Goal: Information Seeking & Learning: Learn about a topic

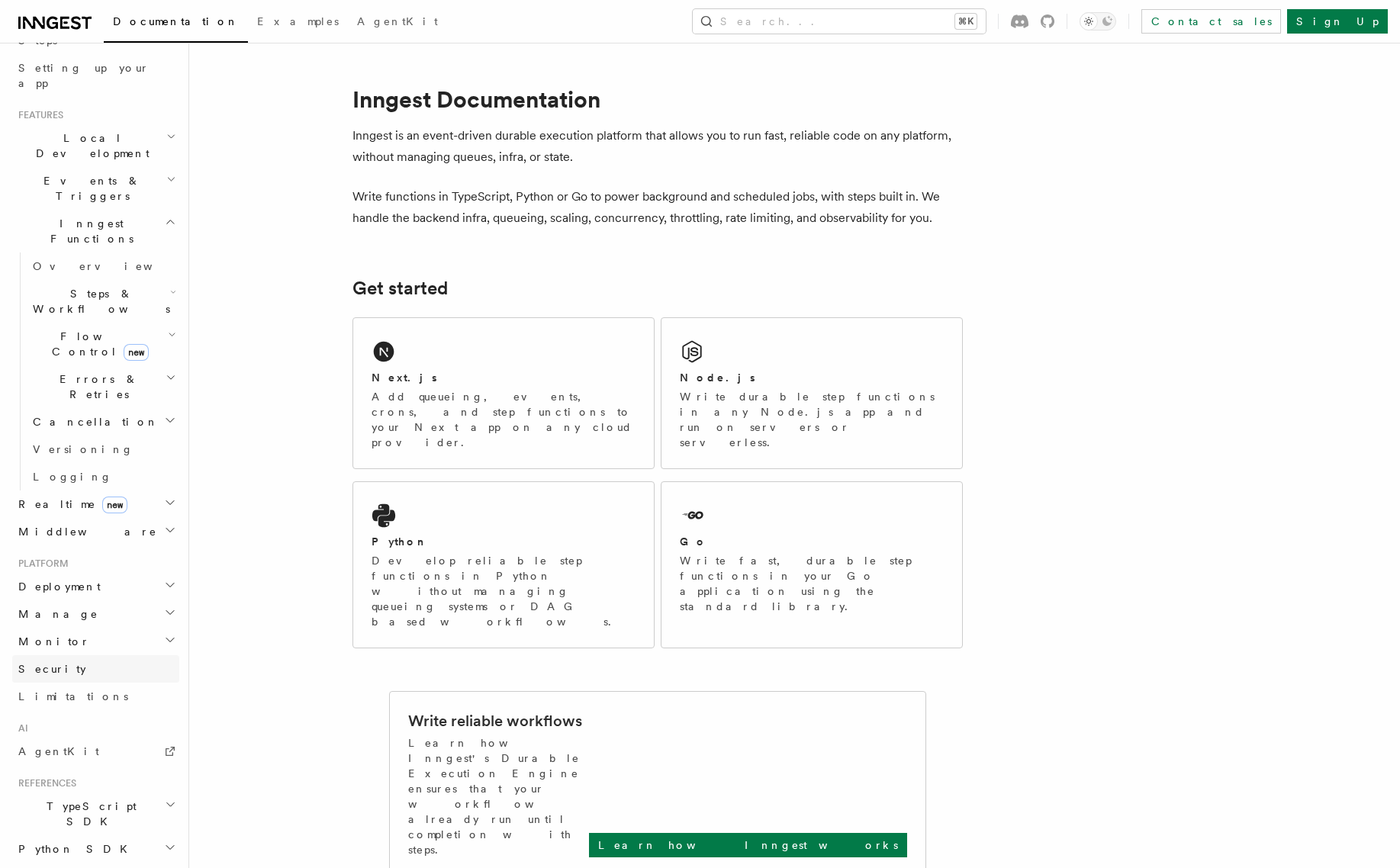
scroll to position [351, 0]
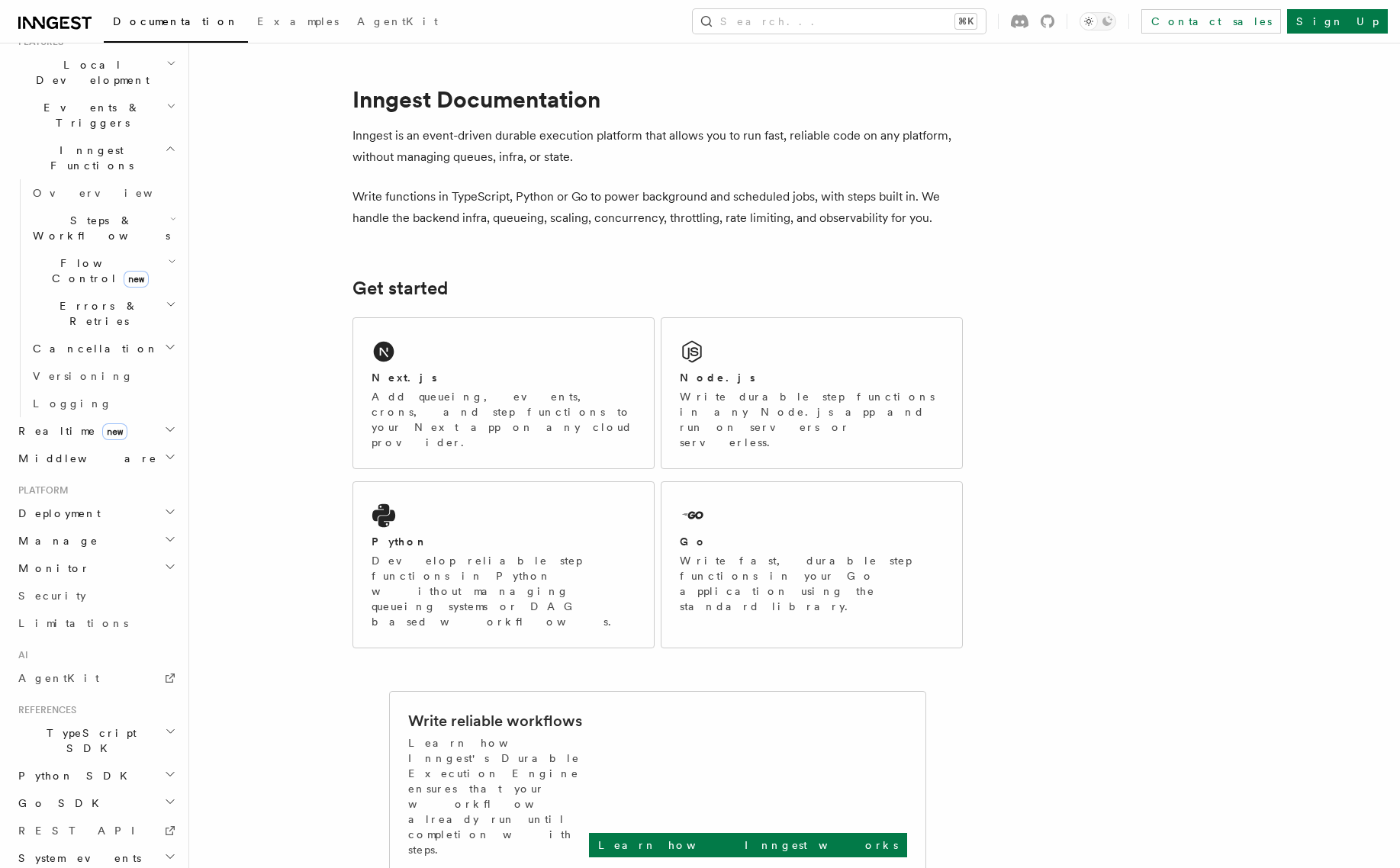
click at [139, 720] on h2 "TypeScript SDK" at bounding box center [95, 741] width 167 height 43
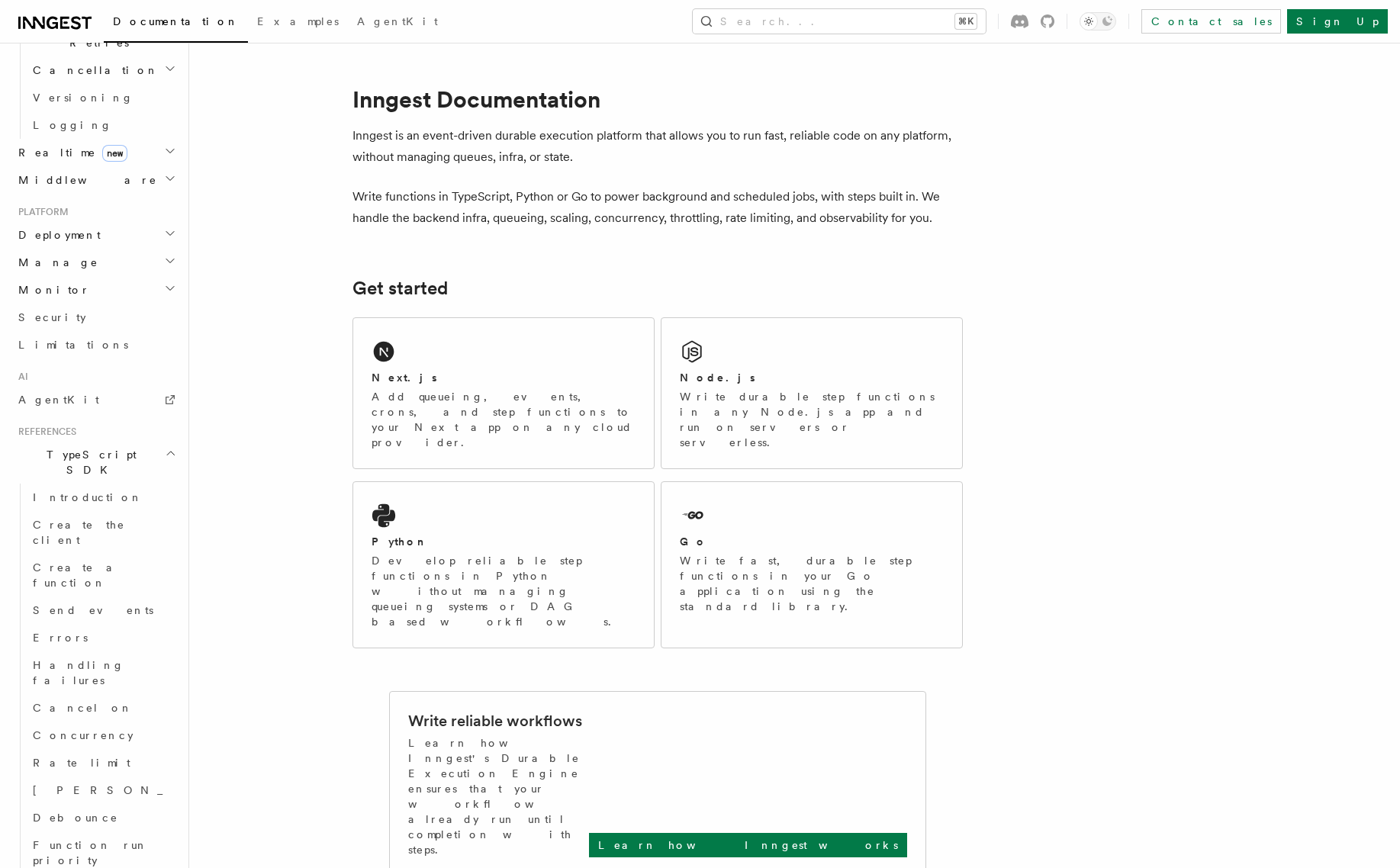
scroll to position [847, 0]
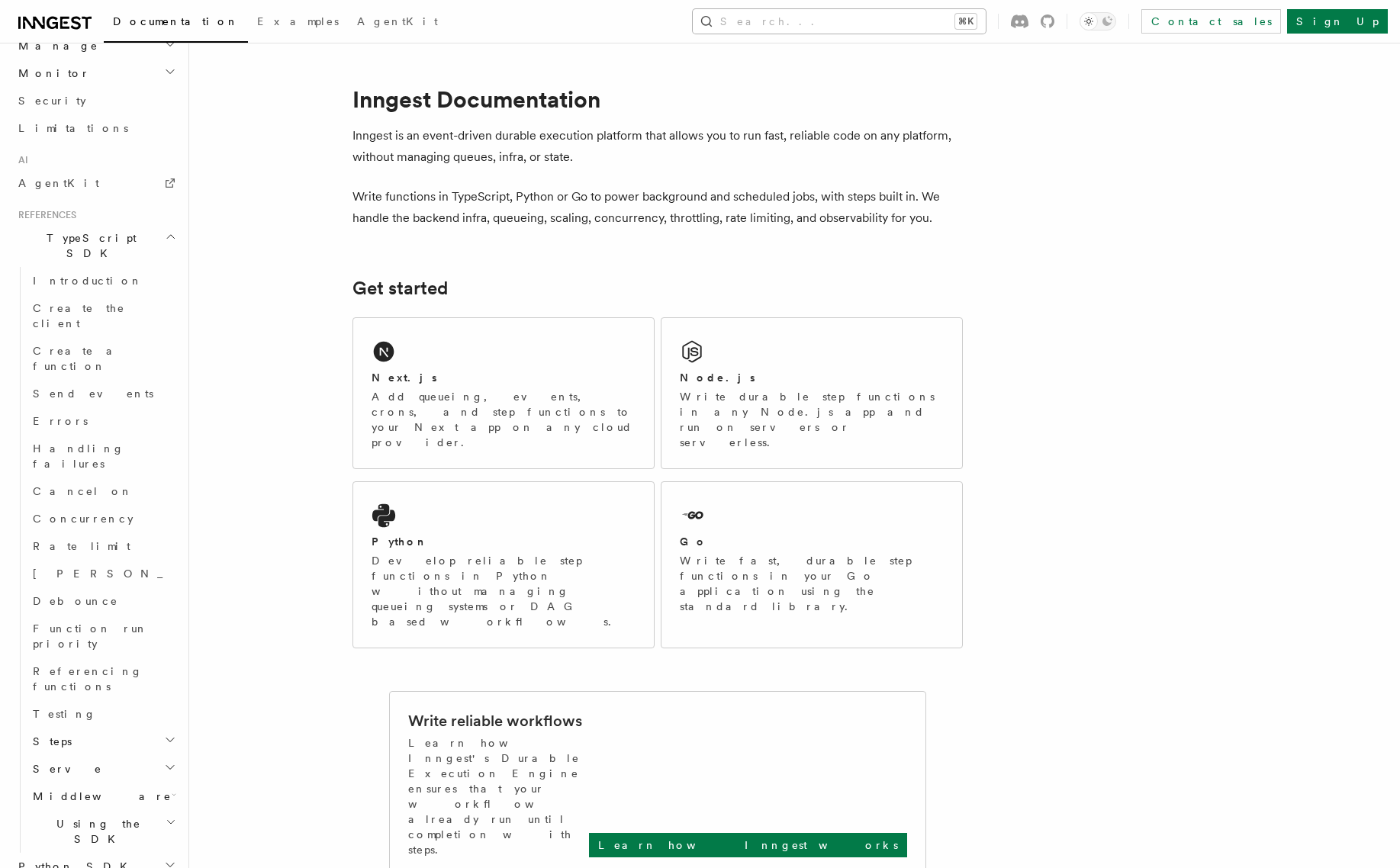
click at [890, 32] on button "Search... ⌘K" at bounding box center [839, 21] width 293 height 25
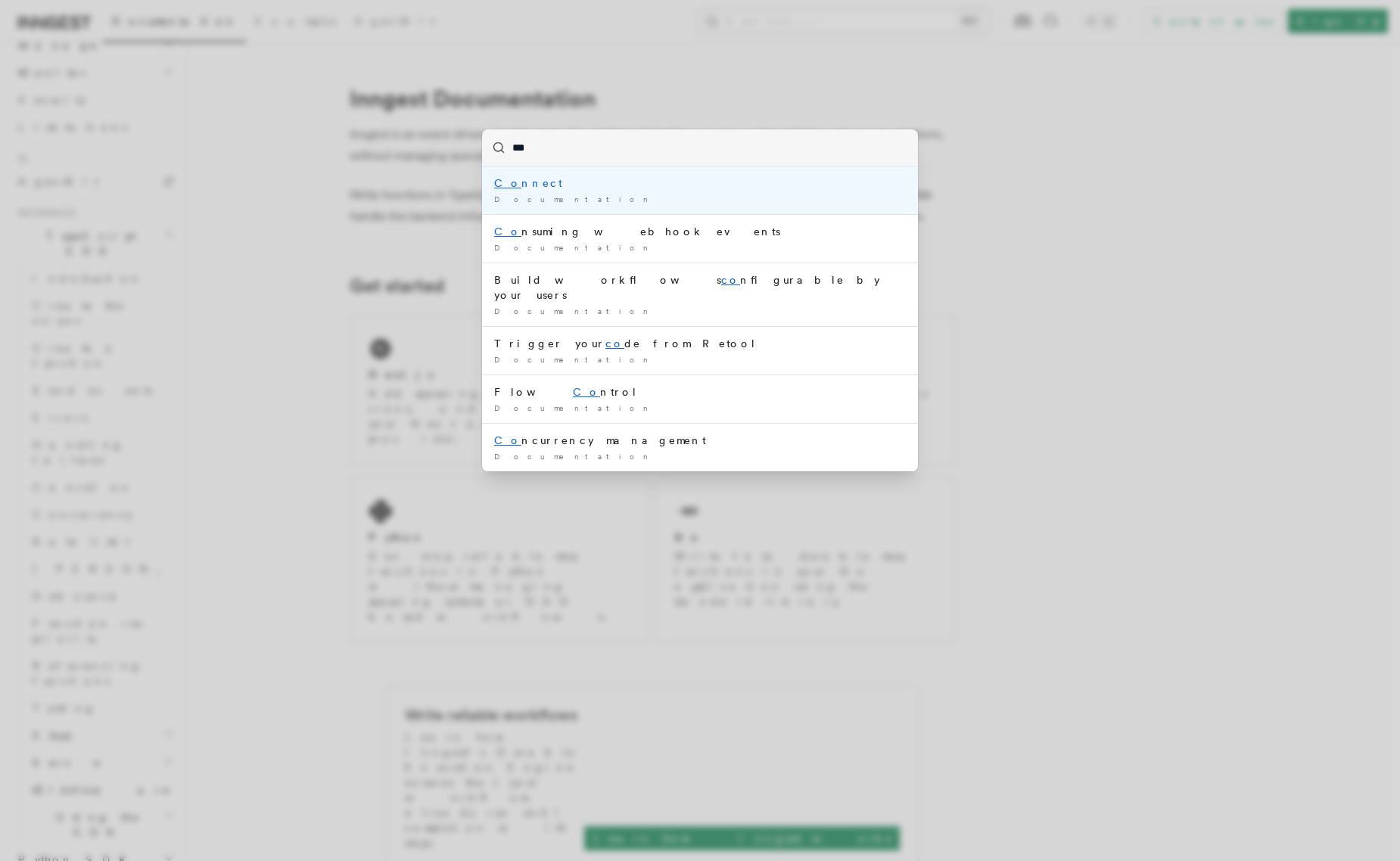
type input "****"
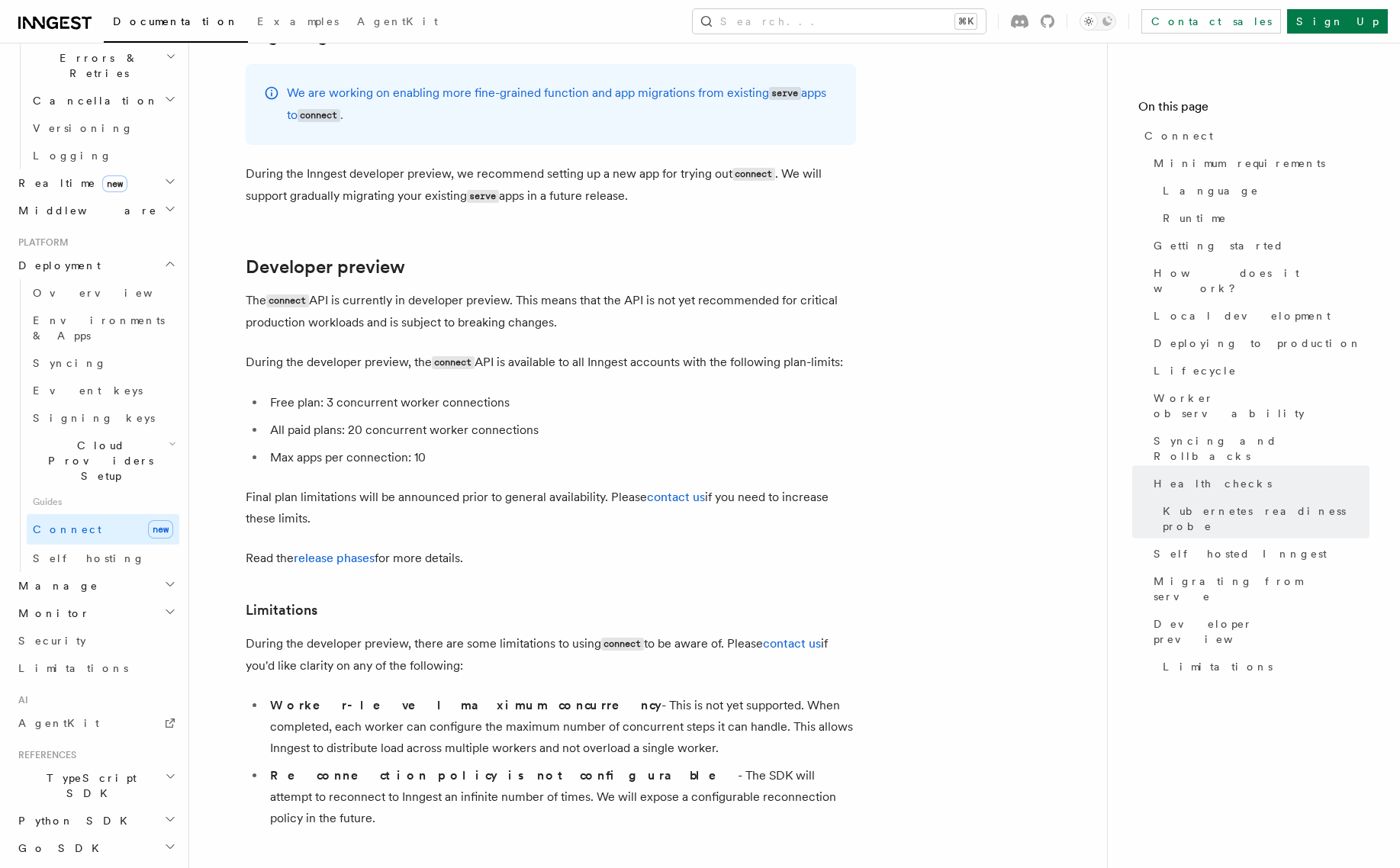
scroll to position [8139, 0]
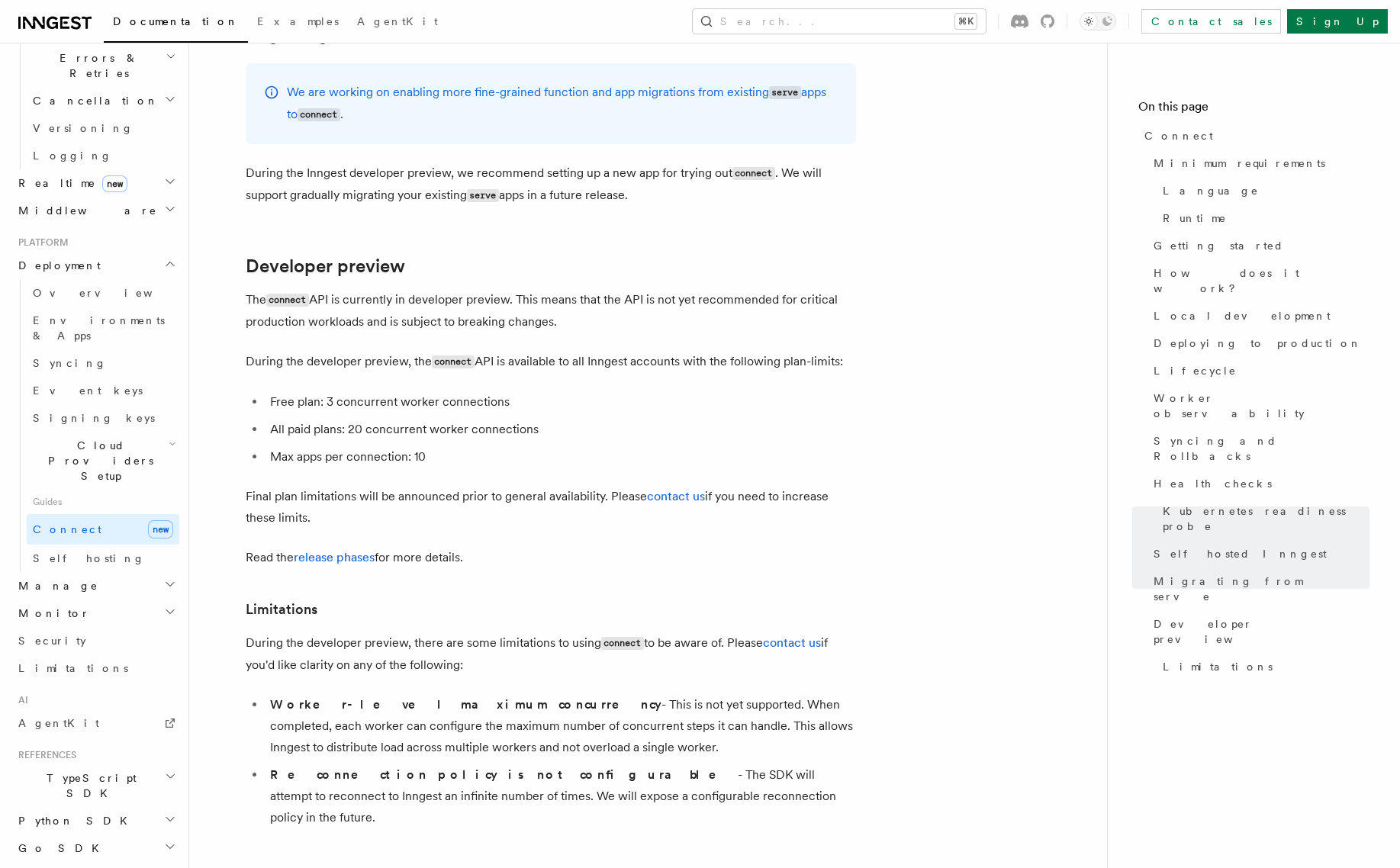
click at [629, 632] on p "During the developer preview, there are some limitations to using connect to be…" at bounding box center [551, 654] width 610 height 43
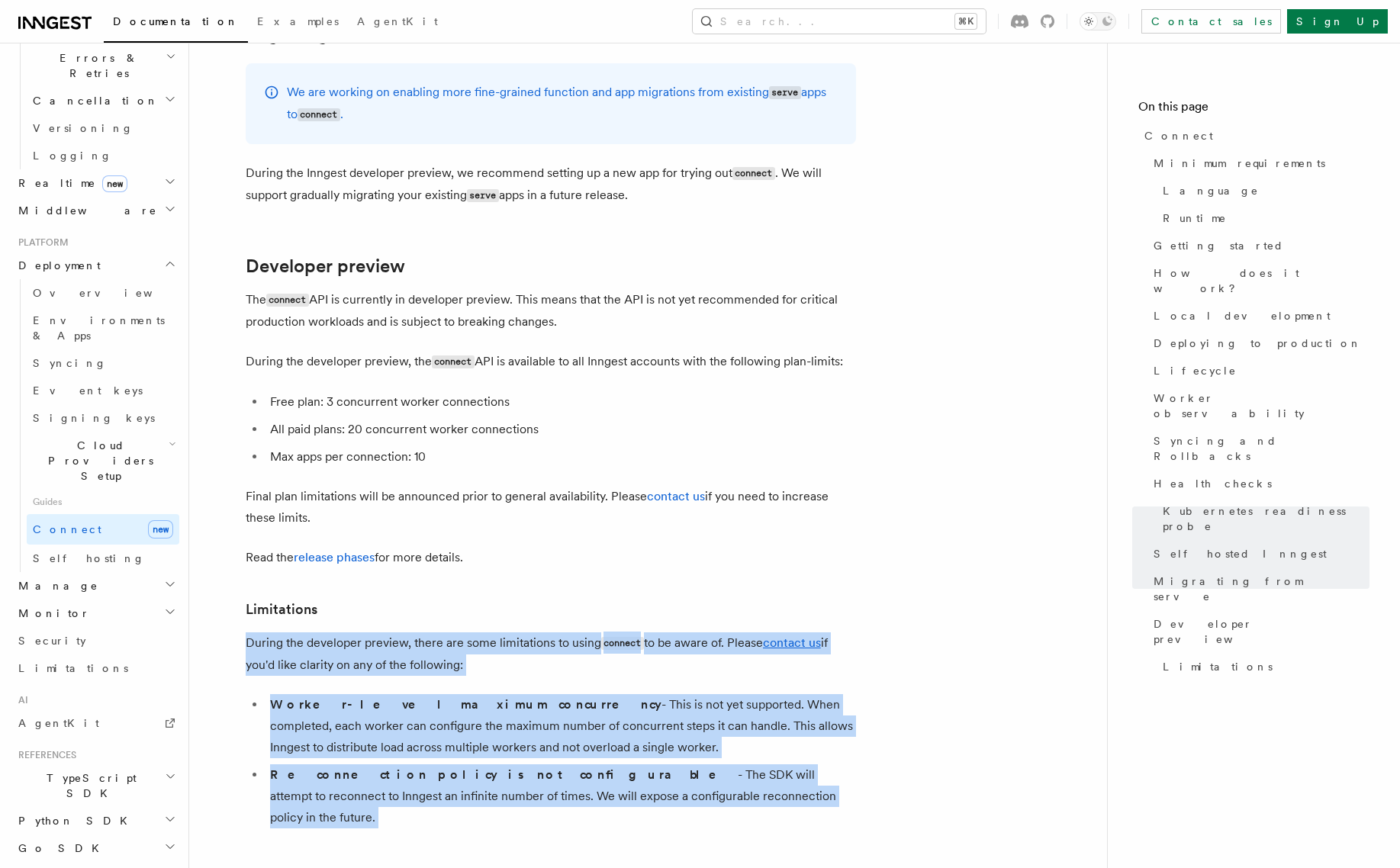
drag, startPoint x: 629, startPoint y: 562, endPoint x: 631, endPoint y: 673, distance: 111.0
click at [631, 764] on li "Reconnection policy is not configurable - The SDK will attempt to reconnect to …" at bounding box center [561, 796] width 591 height 64
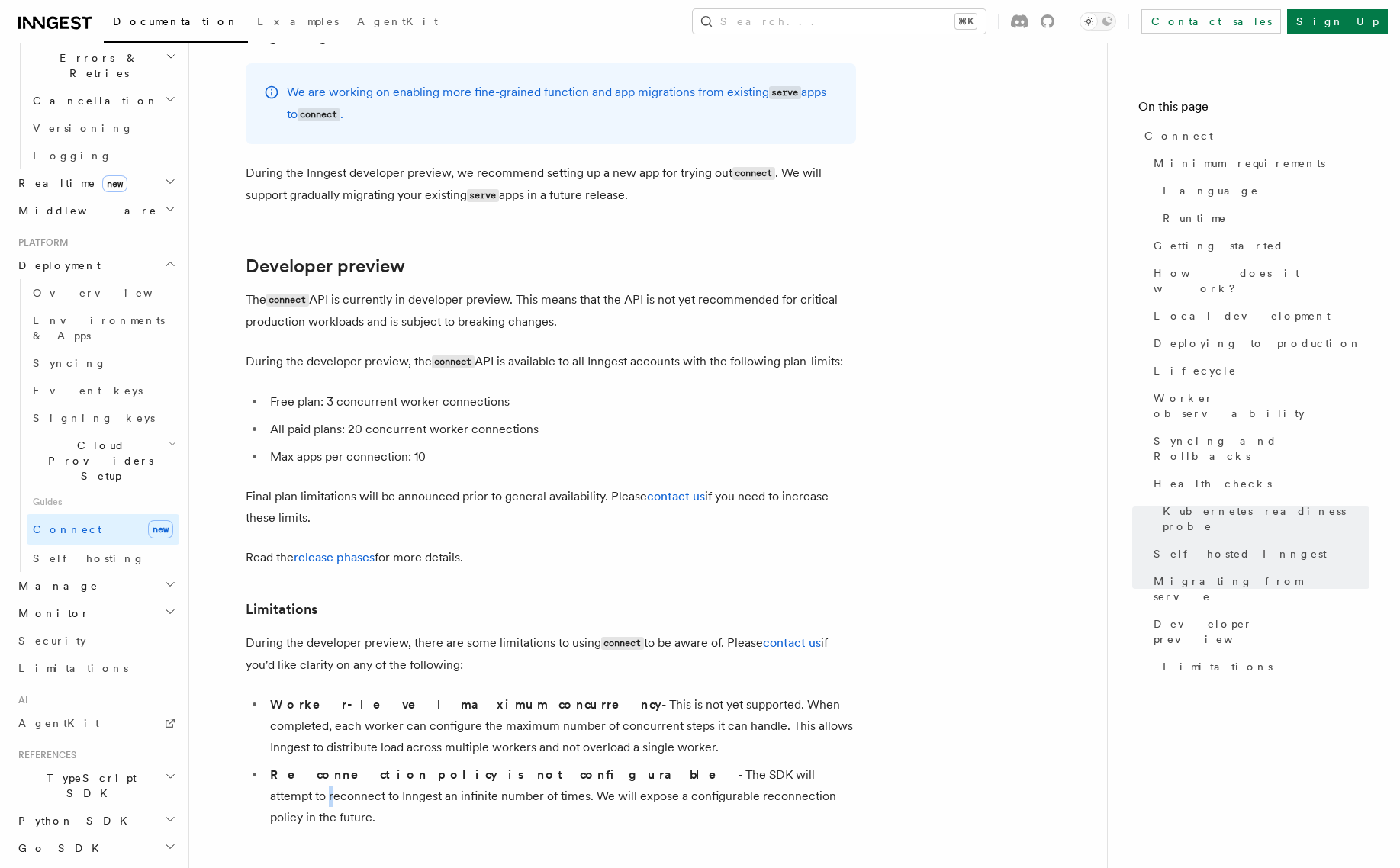
click at [631, 764] on li "Reconnection policy is not configurable - The SDK will attempt to reconnect to …" at bounding box center [561, 796] width 591 height 64
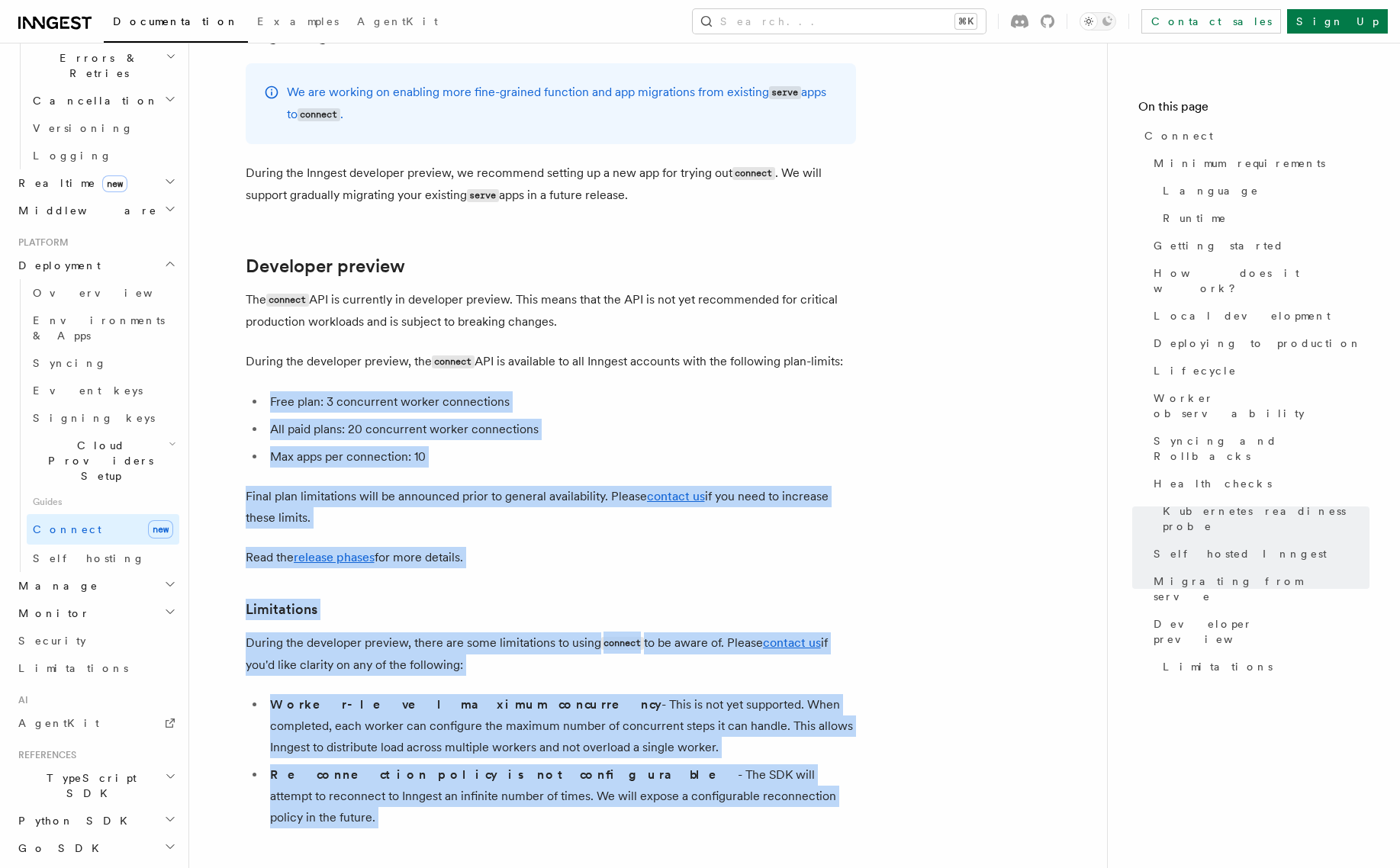
drag, startPoint x: 631, startPoint y: 673, endPoint x: 679, endPoint y: 303, distance: 373.1
click at [678, 391] on li "Free plan: 3 concurrent worker connections" at bounding box center [561, 402] width 591 height 21
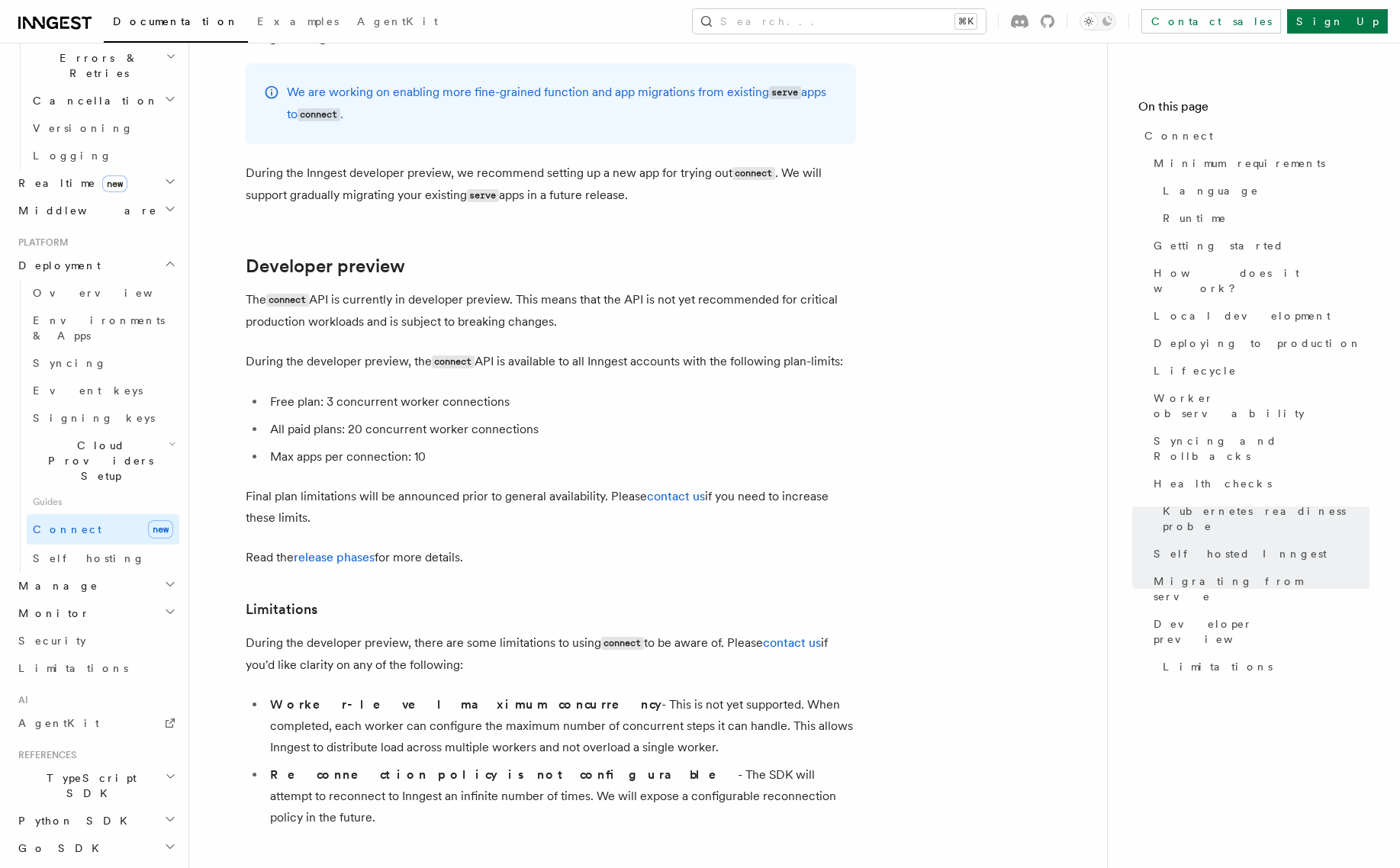
click at [678, 391] on li "Free plan: 3 concurrent worker connections" at bounding box center [561, 402] width 591 height 21
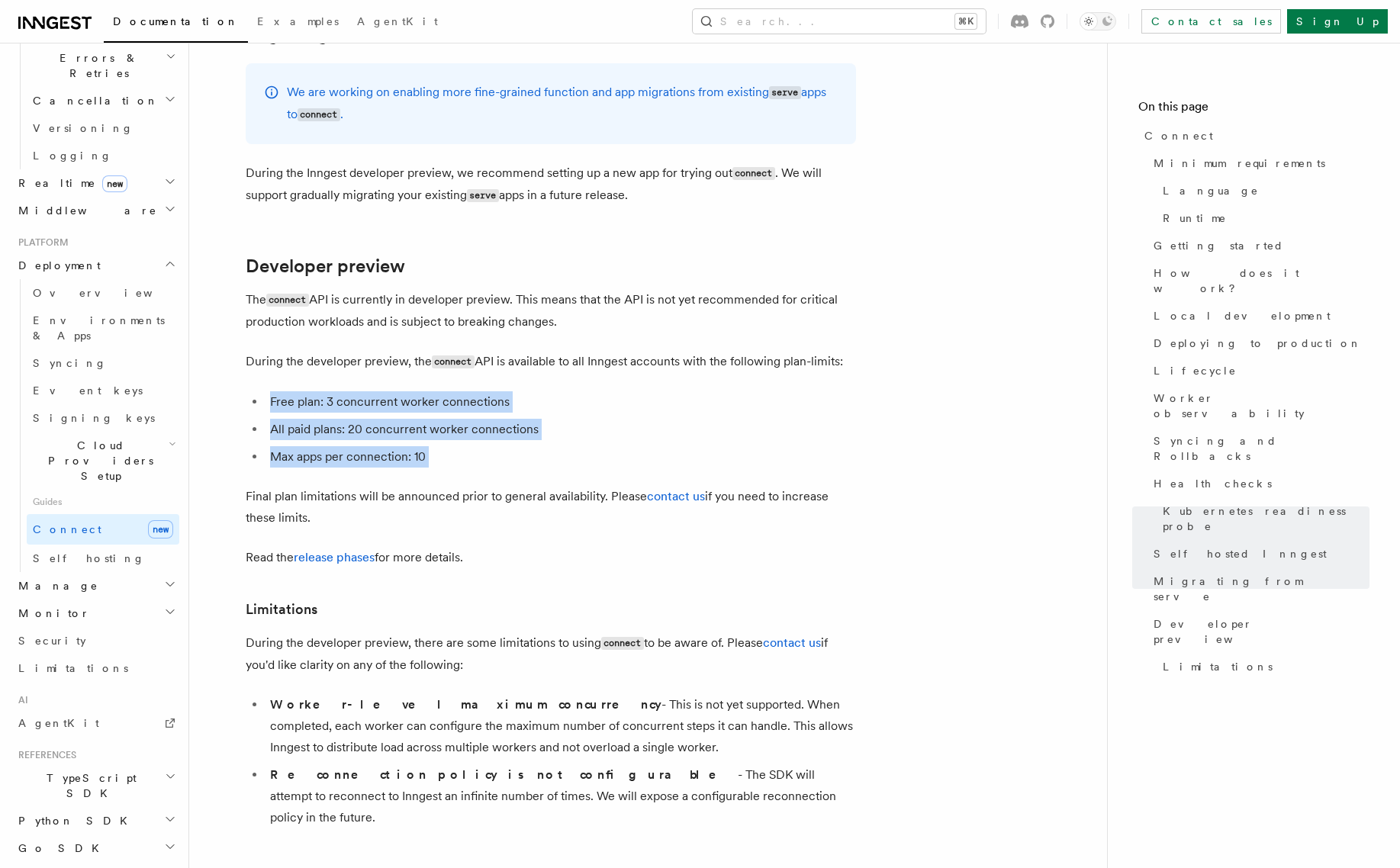
drag, startPoint x: 678, startPoint y: 301, endPoint x: 679, endPoint y: 362, distance: 61.0
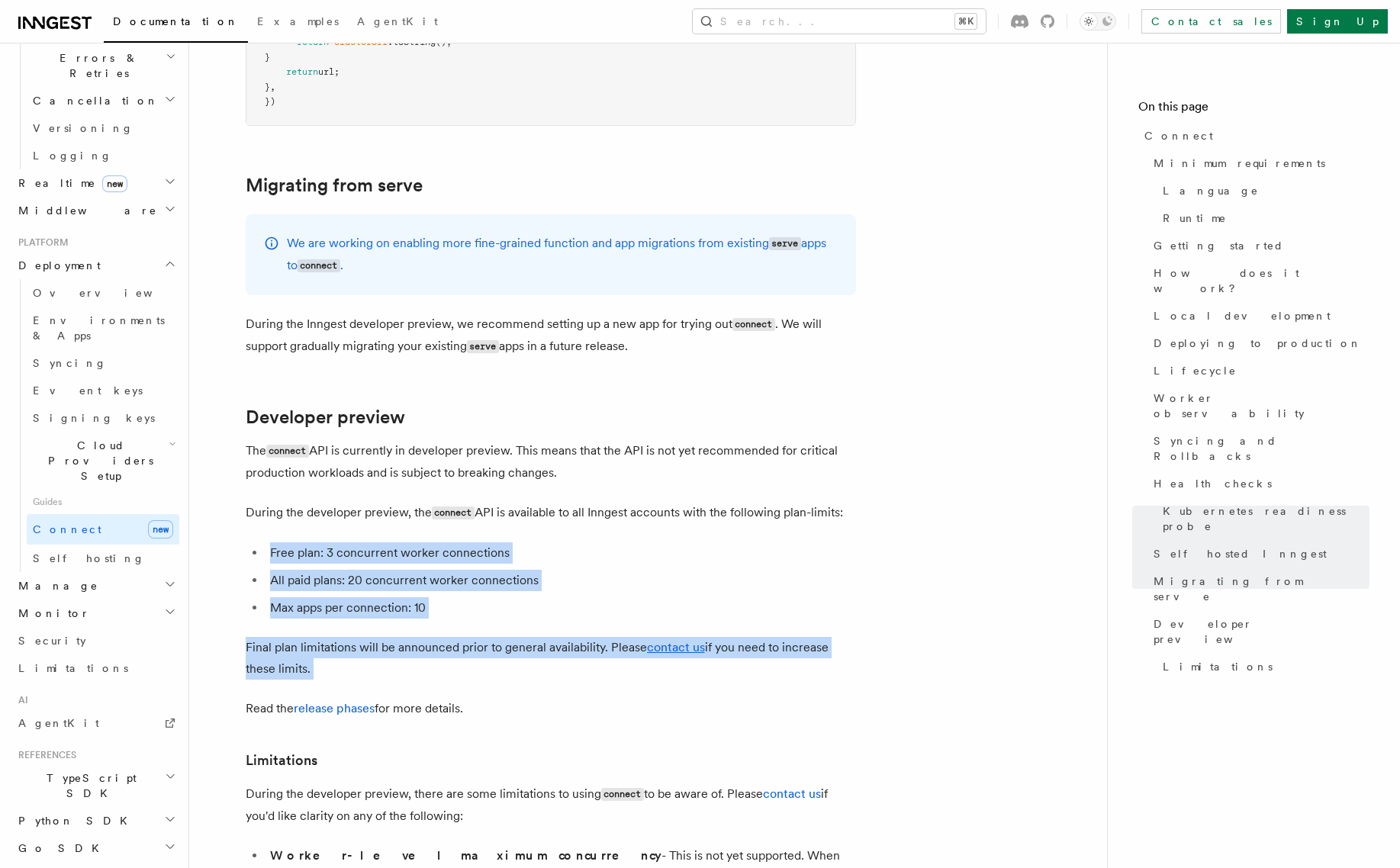
scroll to position [7979, 0]
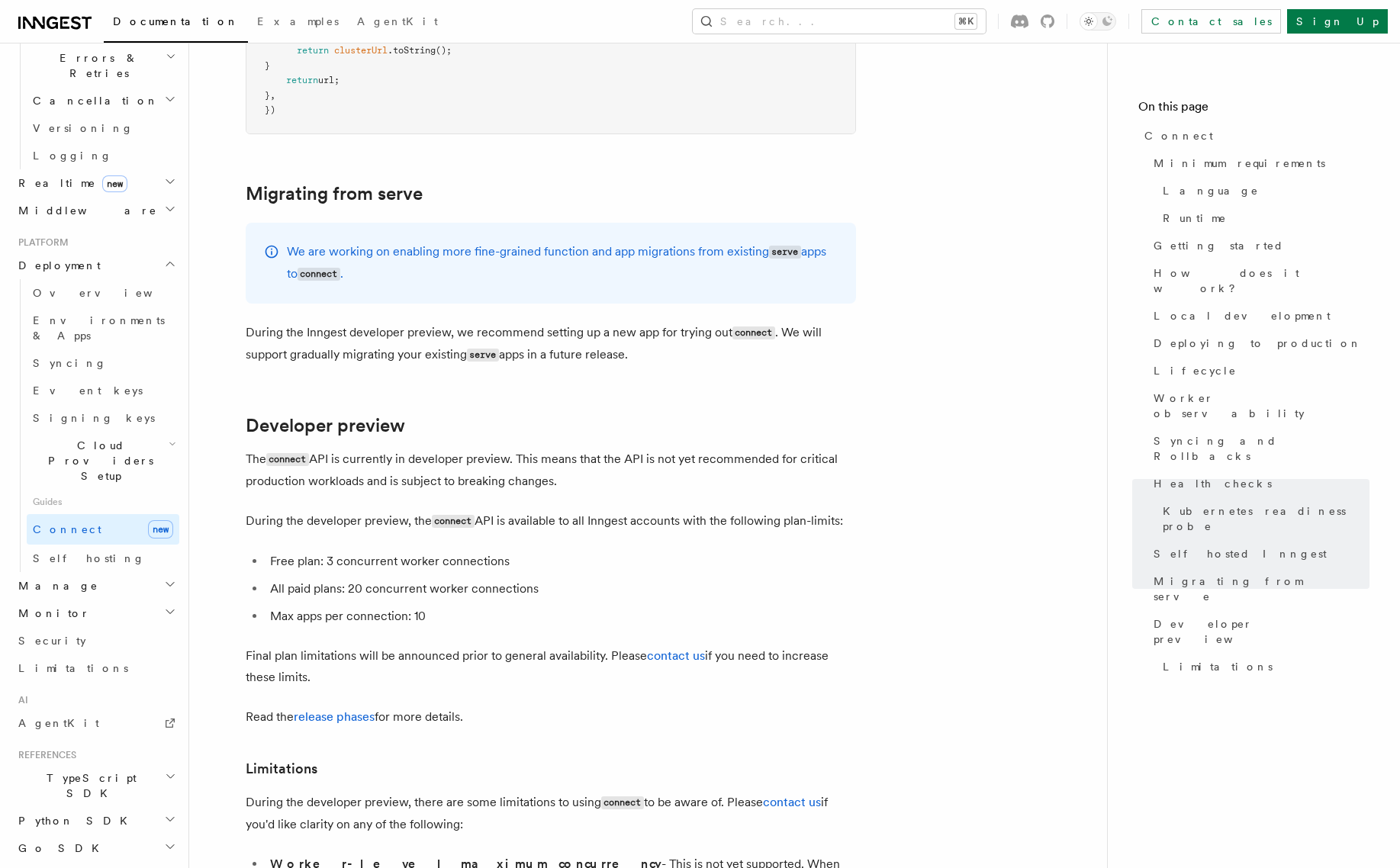
click at [597, 551] on li "Free plan: 3 concurrent worker connections" at bounding box center [561, 561] width 591 height 21
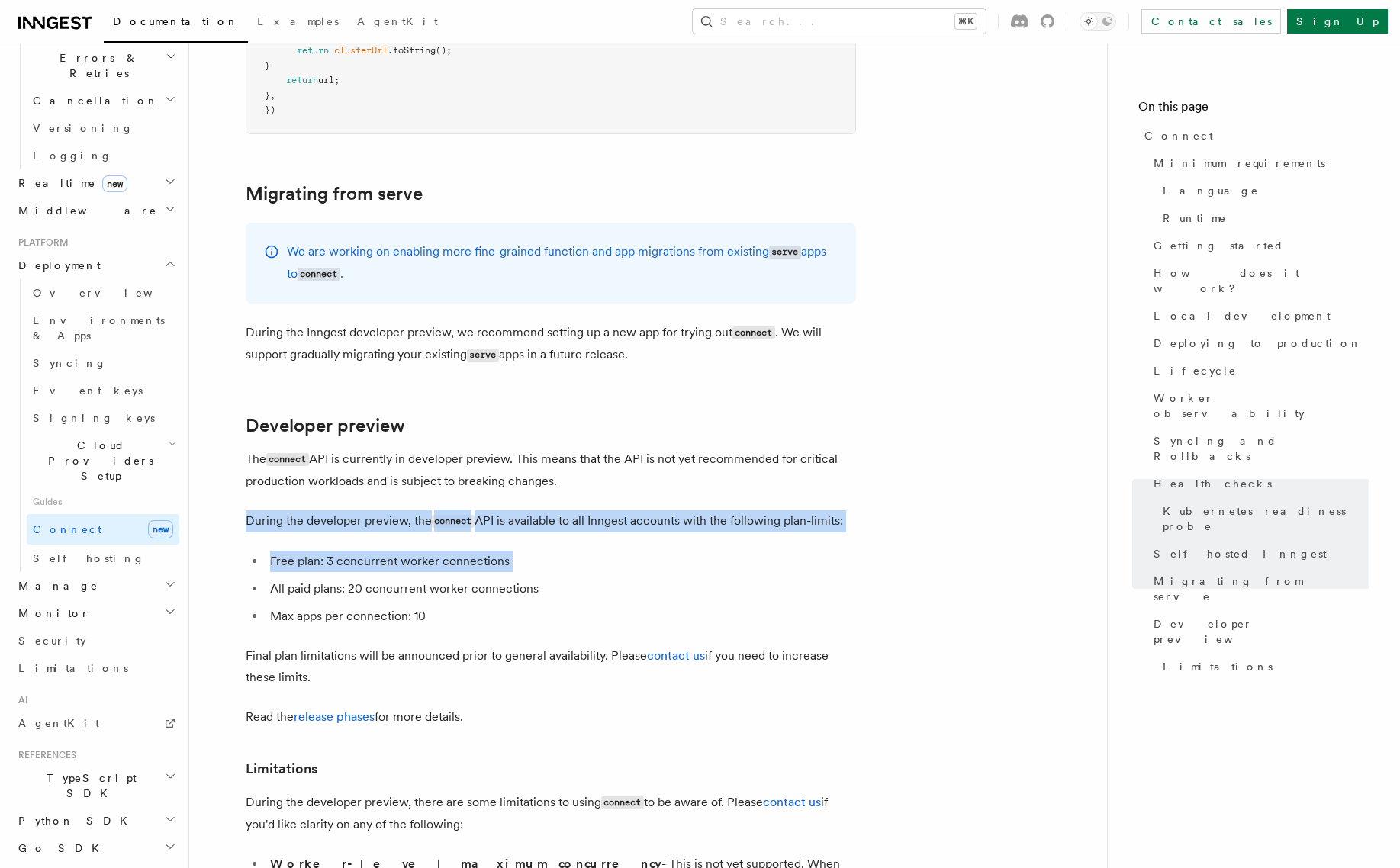
drag, startPoint x: 597, startPoint y: 446, endPoint x: 556, endPoint y: 406, distance: 57.3
click at [315, 710] on link "release phases" at bounding box center [334, 717] width 81 height 14
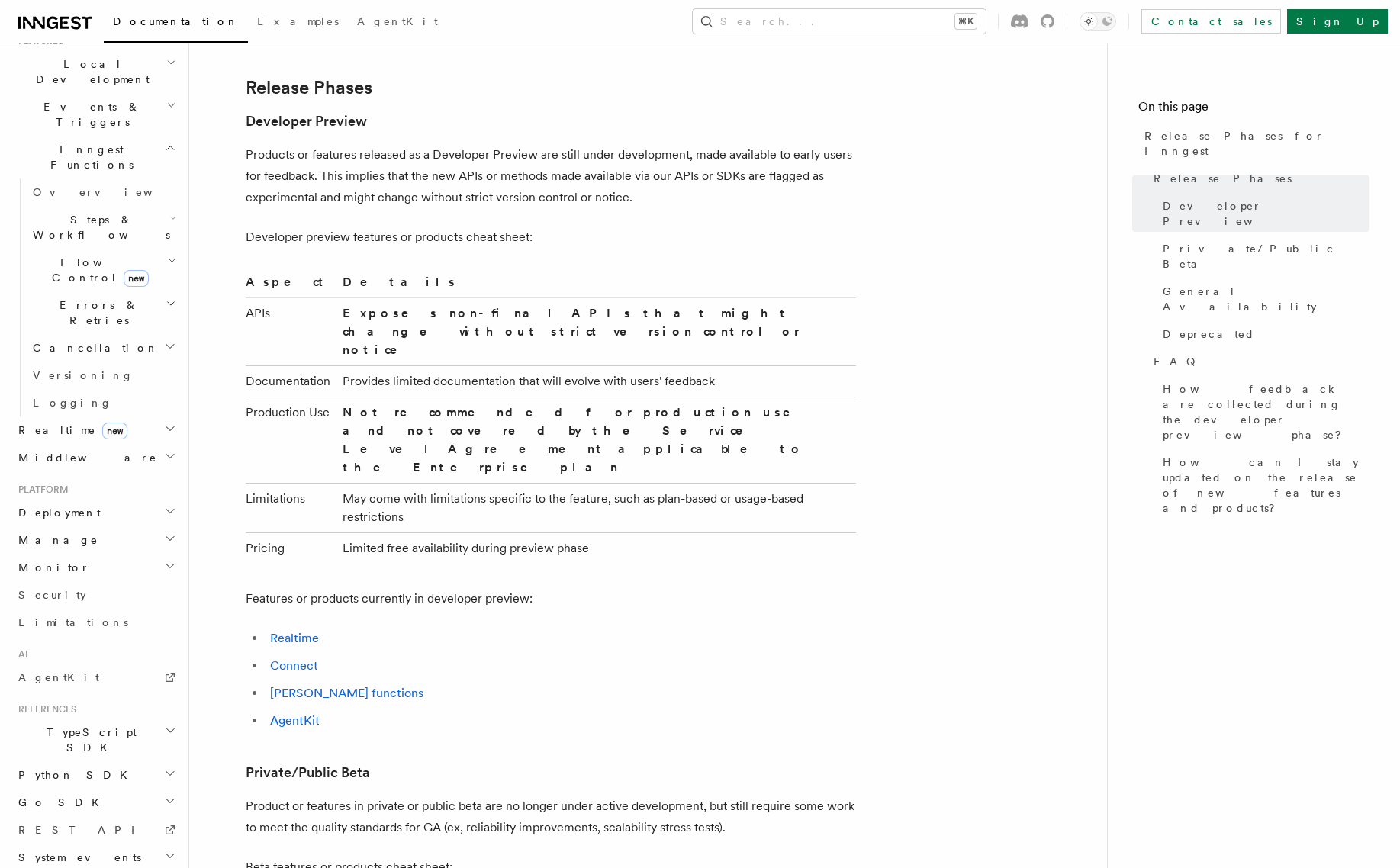
scroll to position [849, 0]
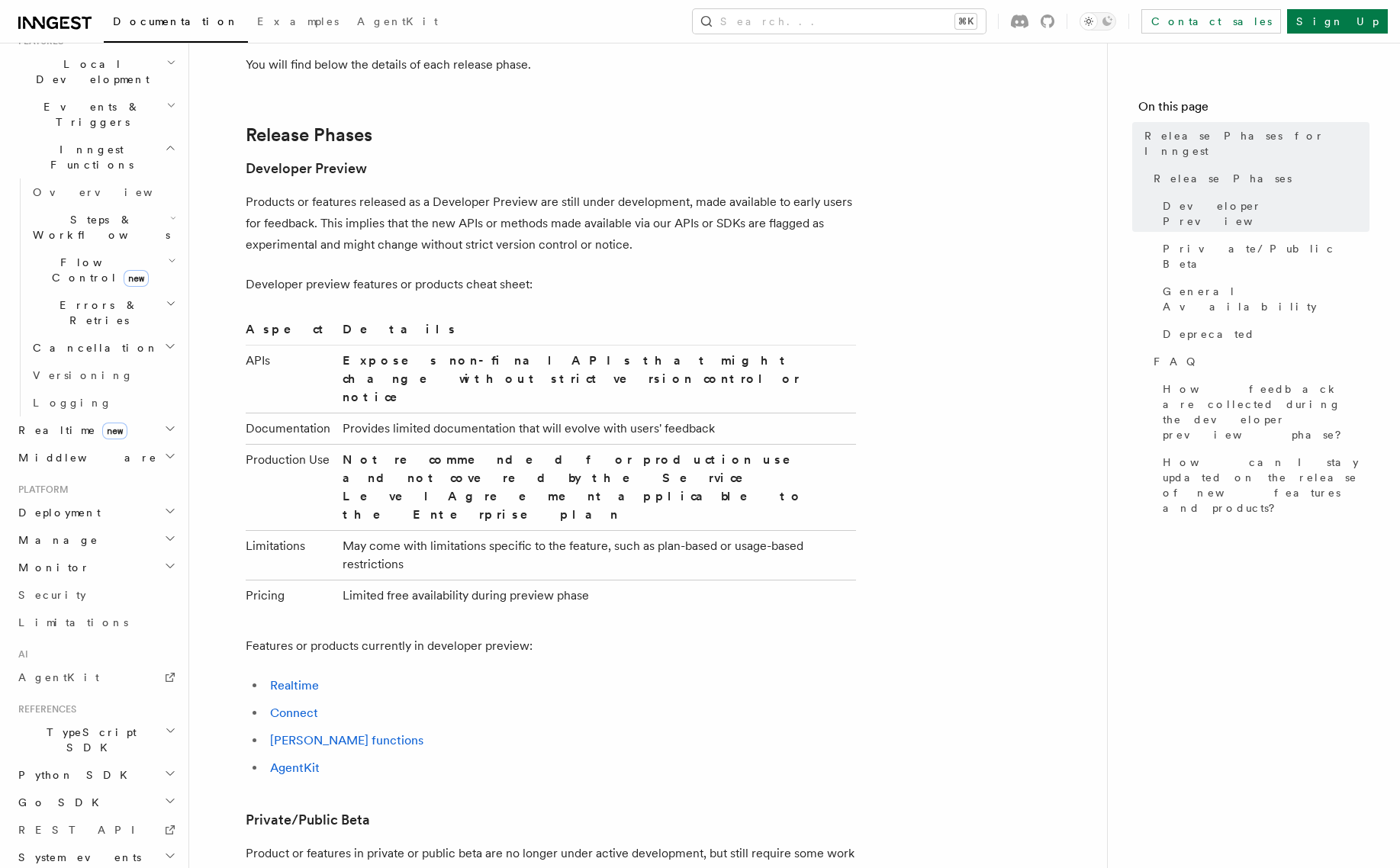
click at [384, 453] on strong "Not recommended for production use and not covered by the Service Level Agreeme…" at bounding box center [577, 488] width 469 height 70
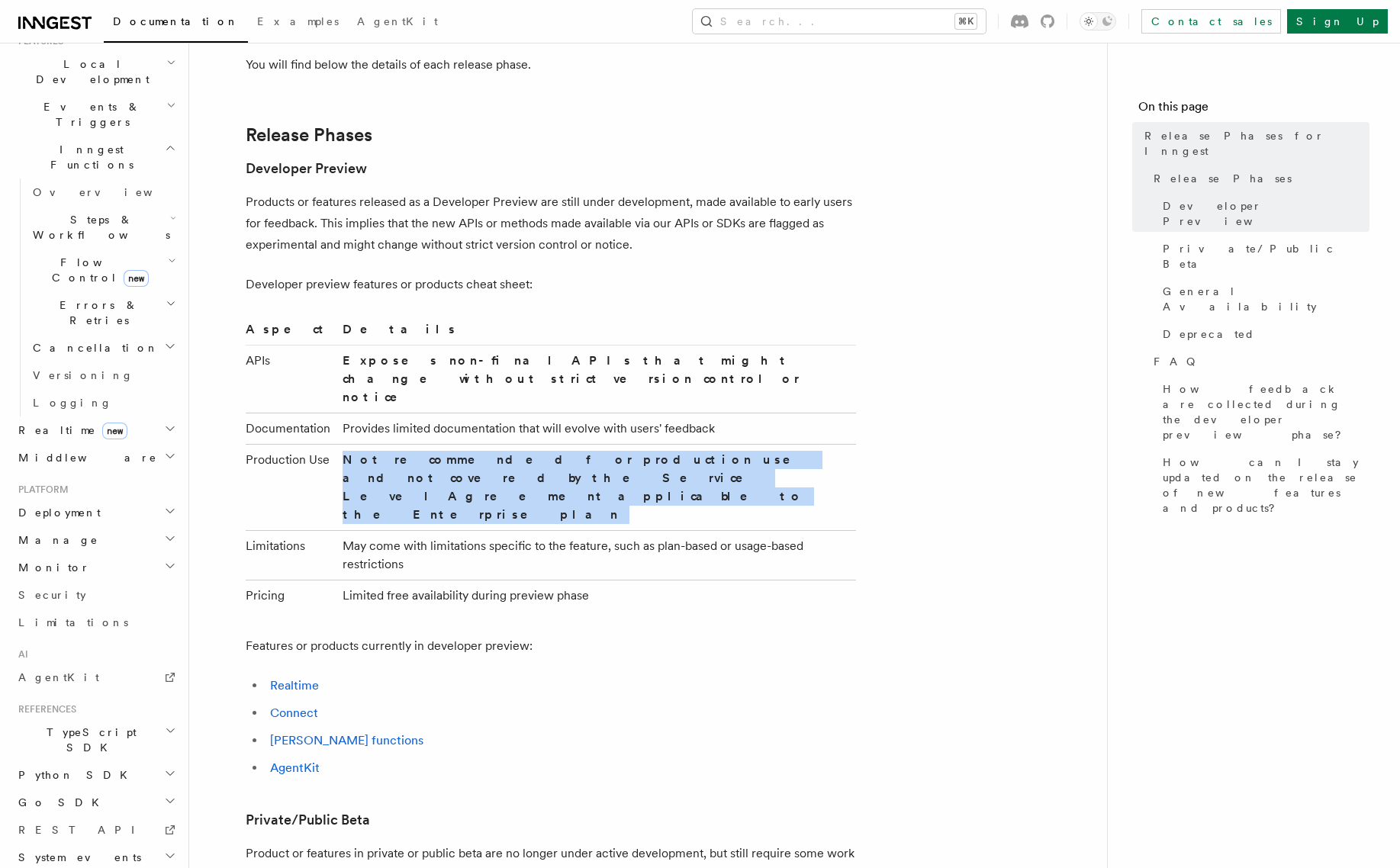
click at [384, 453] on strong "Not recommended for production use and not covered by the Service Level Agreeme…" at bounding box center [577, 488] width 469 height 70
click at [499, 453] on strong "Not recommended for production use and not covered by the Service Level Agreeme…" at bounding box center [577, 488] width 469 height 70
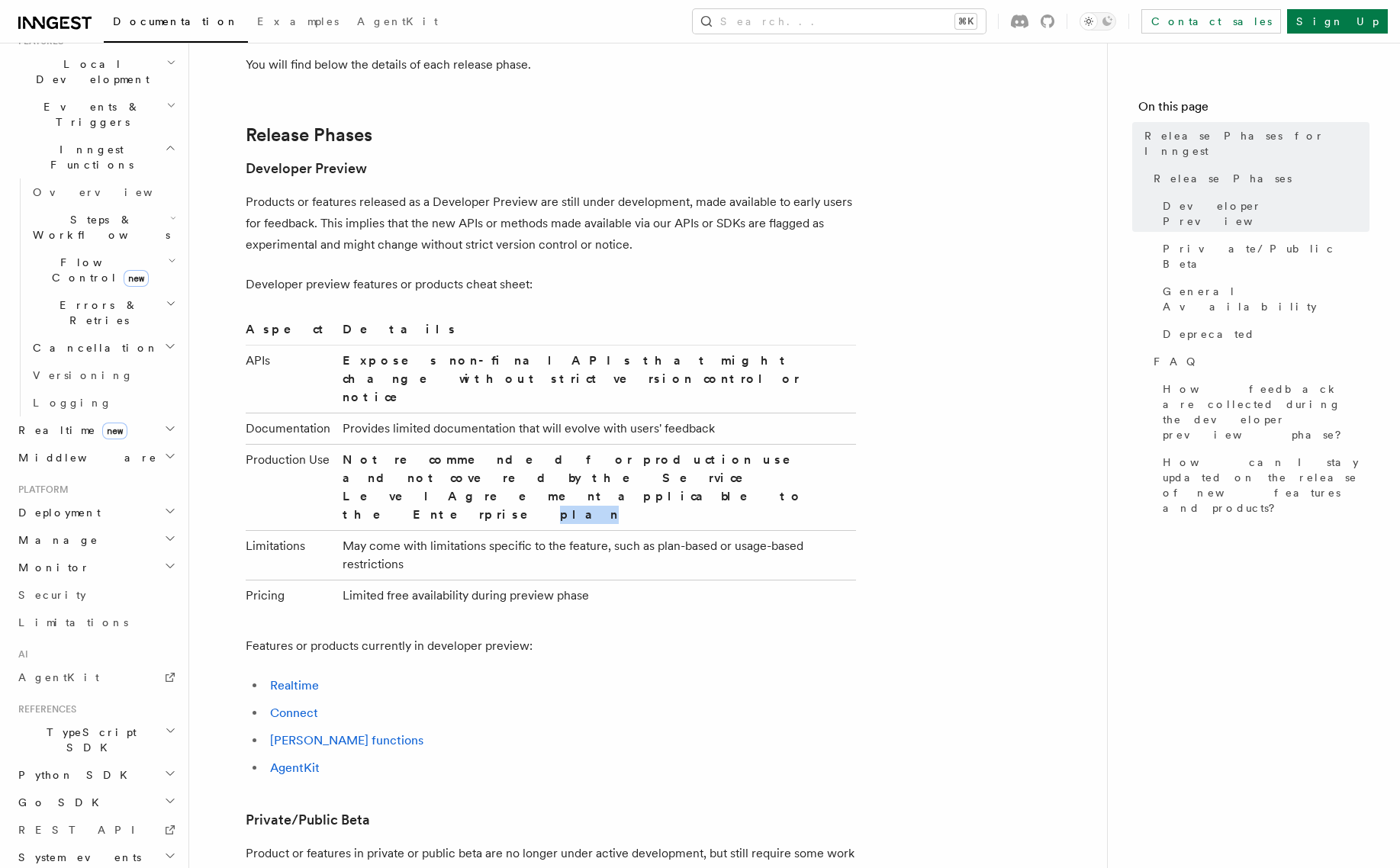
click at [499, 453] on strong "Not recommended for production use and not covered by the Service Level Agreeme…" at bounding box center [577, 488] width 469 height 70
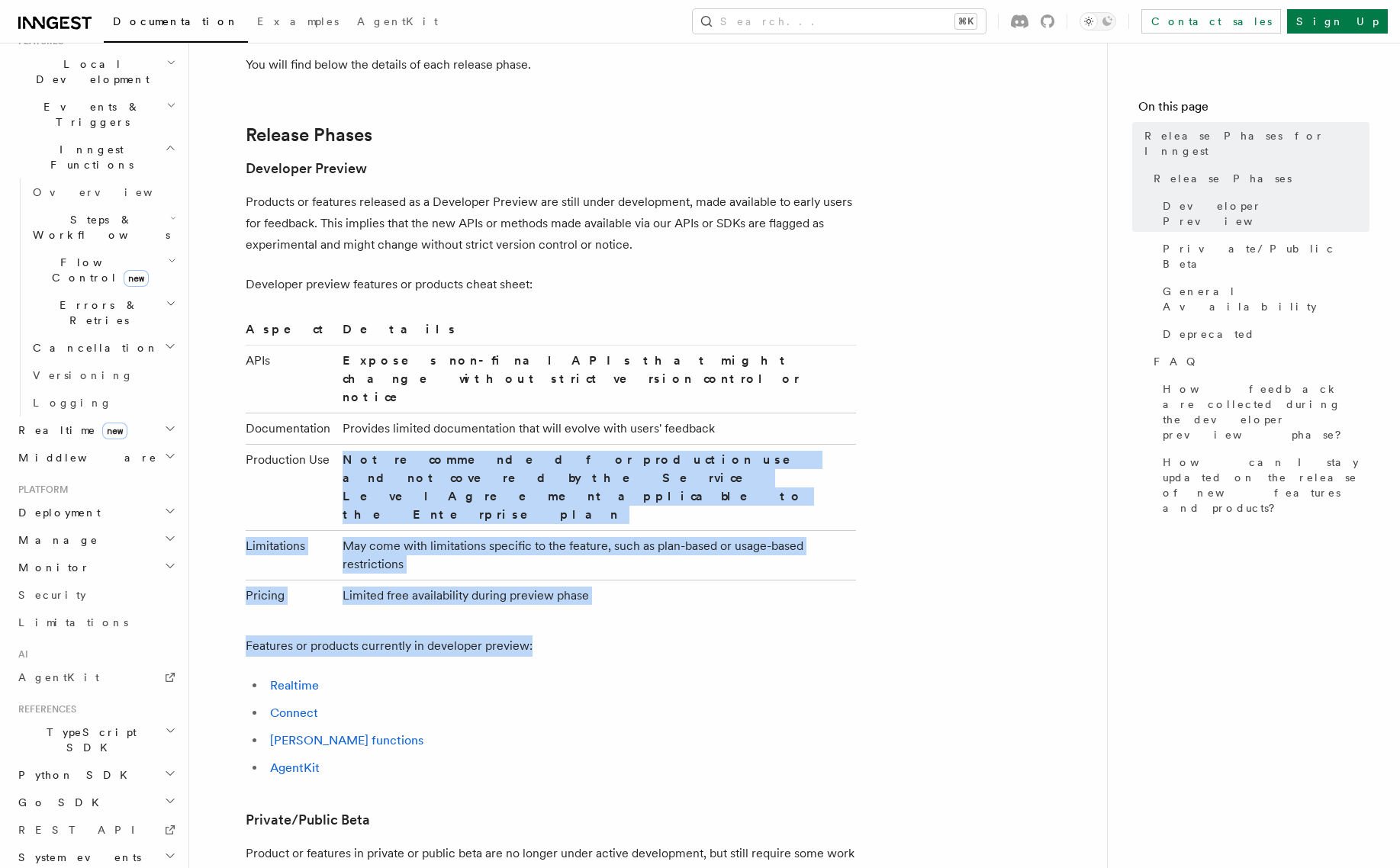
drag, startPoint x: 499, startPoint y: 435, endPoint x: 553, endPoint y: 545, distance: 122.5
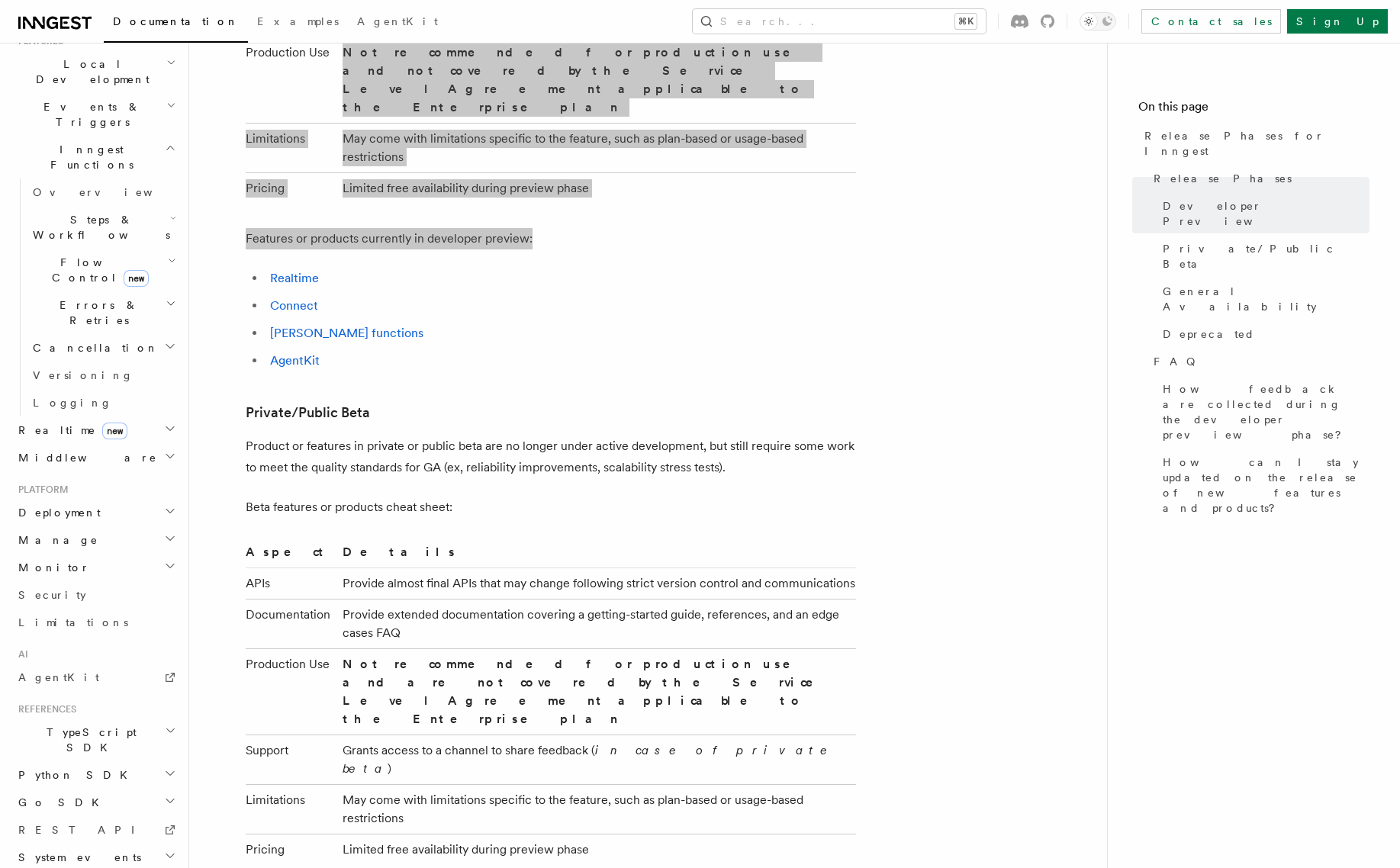
scroll to position [1414, 0]
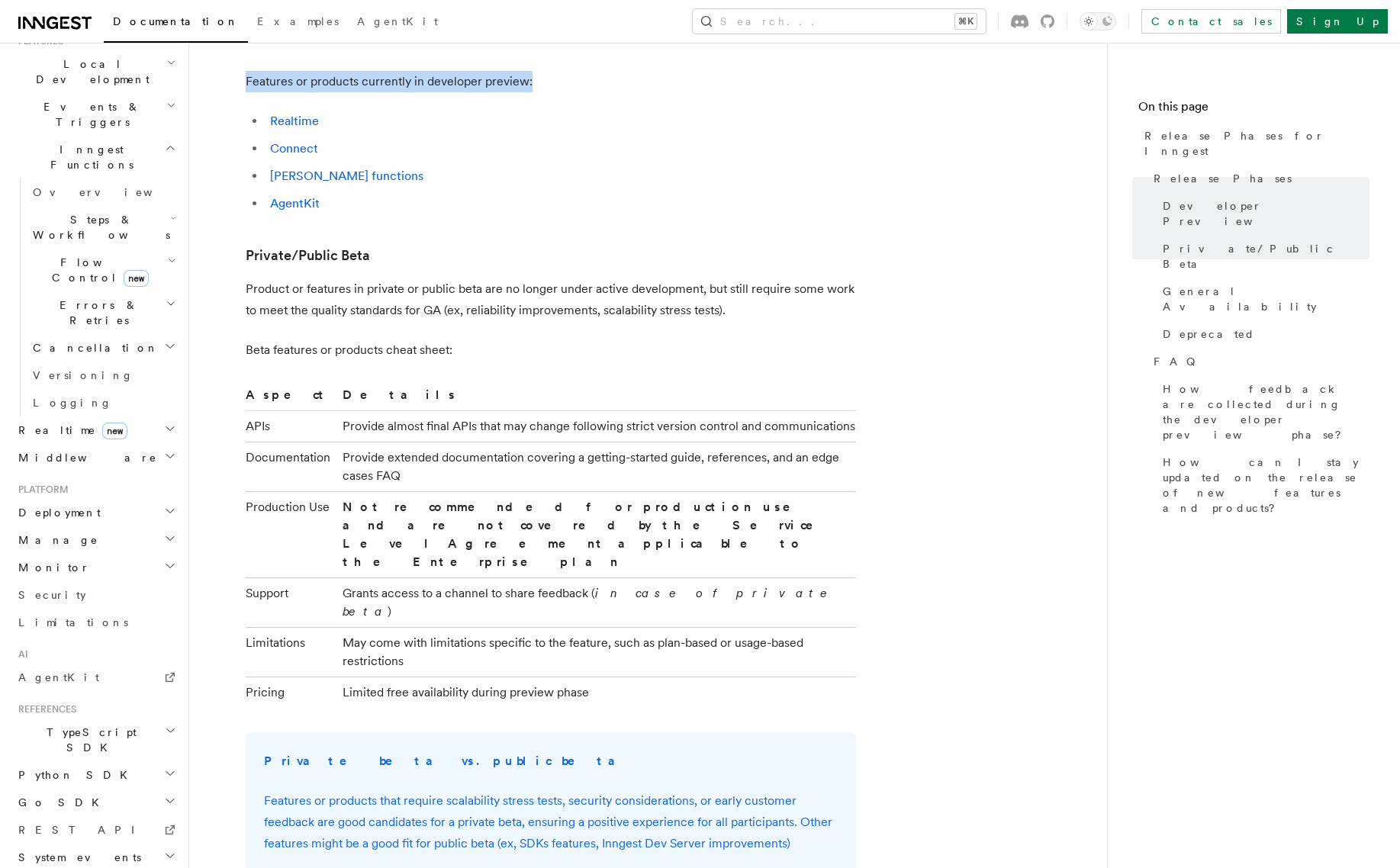
click at [577, 491] on td "Not recommended for production use and are not covered by the Service Level Agr…" at bounding box center [596, 534] width 520 height 86
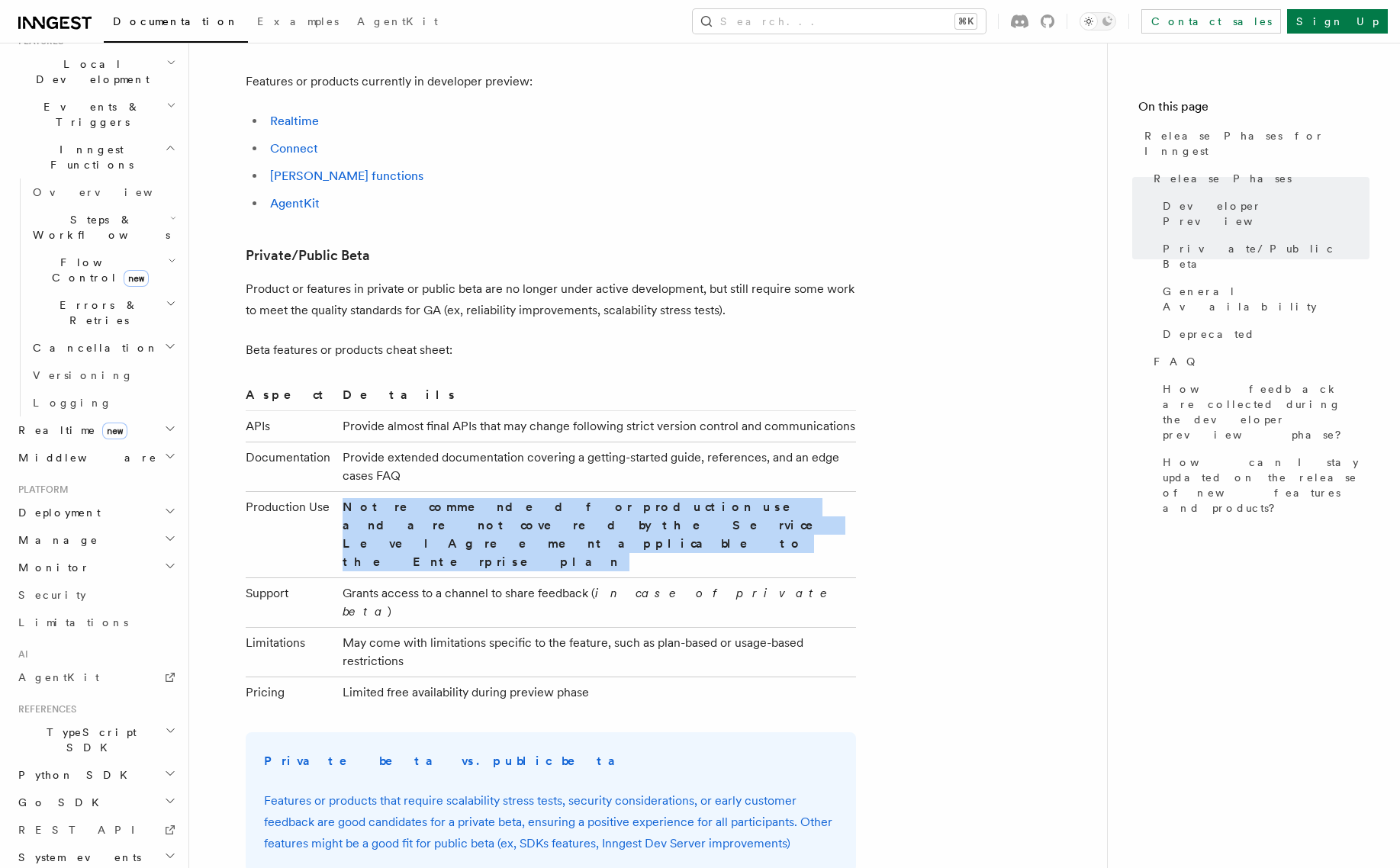
click at [577, 491] on td "Not recommended for production use and are not covered by the Service Level Agr…" at bounding box center [596, 534] width 520 height 86
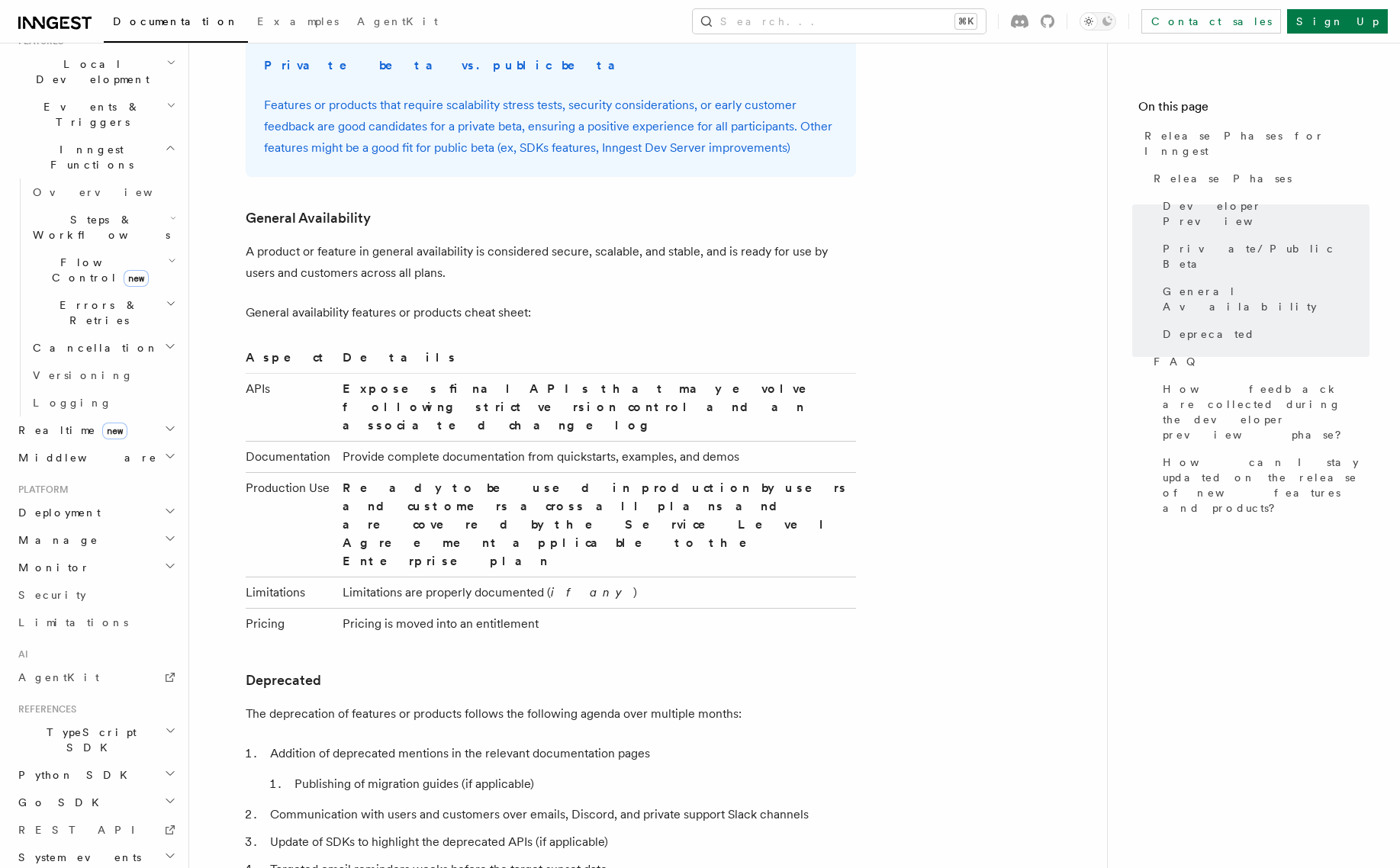
scroll to position [0, 0]
